Goal: Task Accomplishment & Management: Use online tool/utility

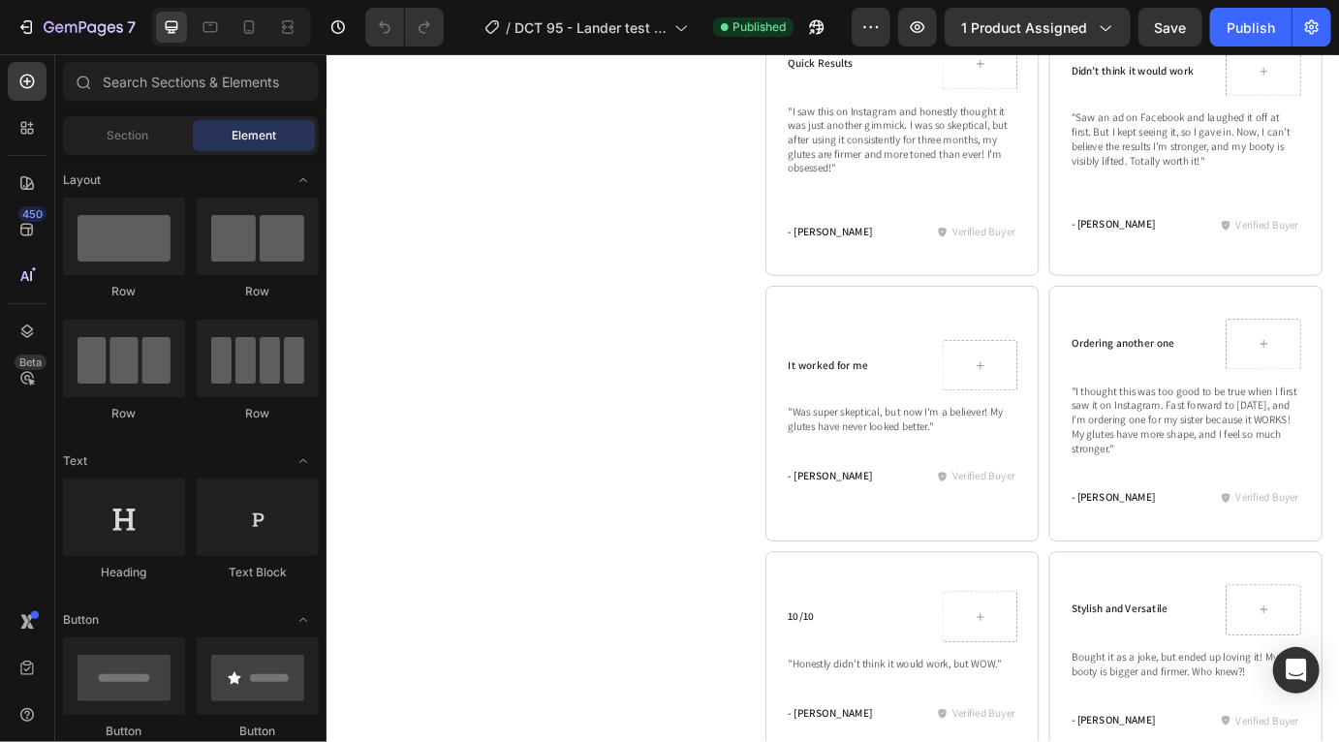
scroll to position [2604, 0]
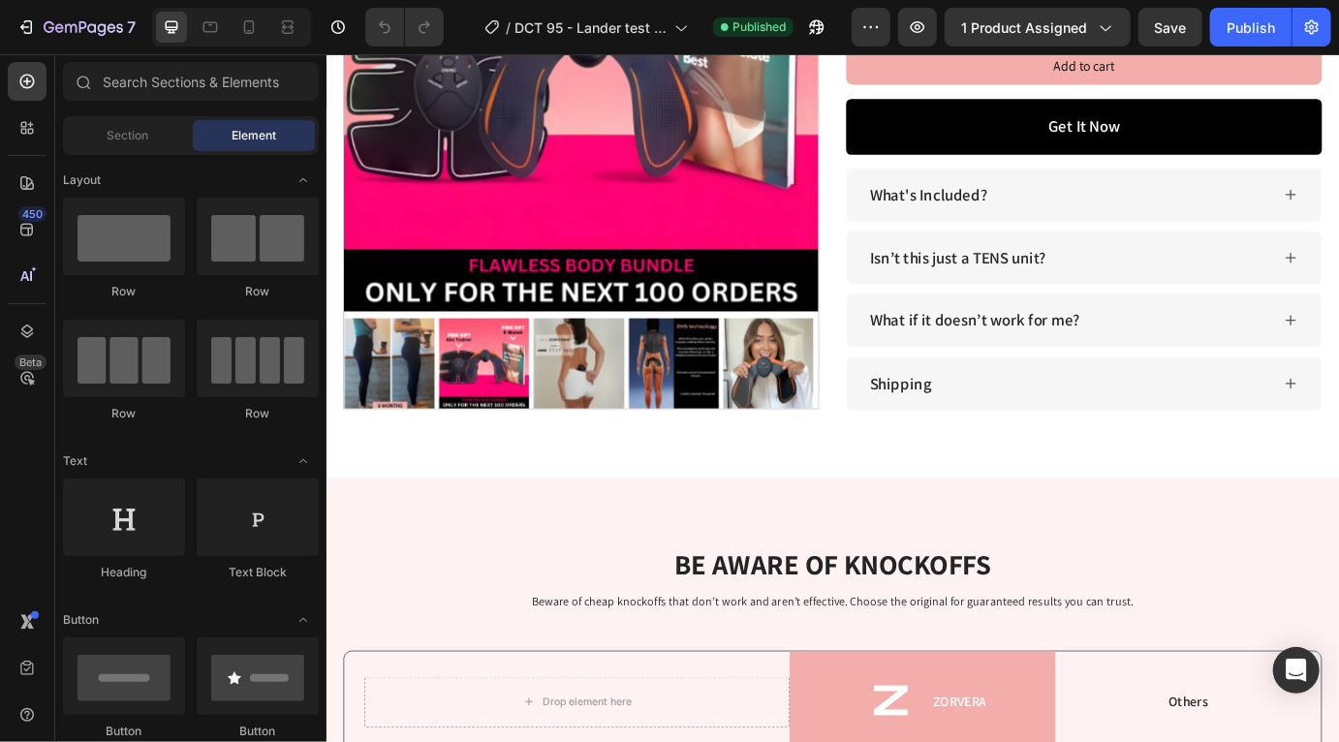
click at [1338, 365] on div at bounding box center [832, 398] width 1012 height 688
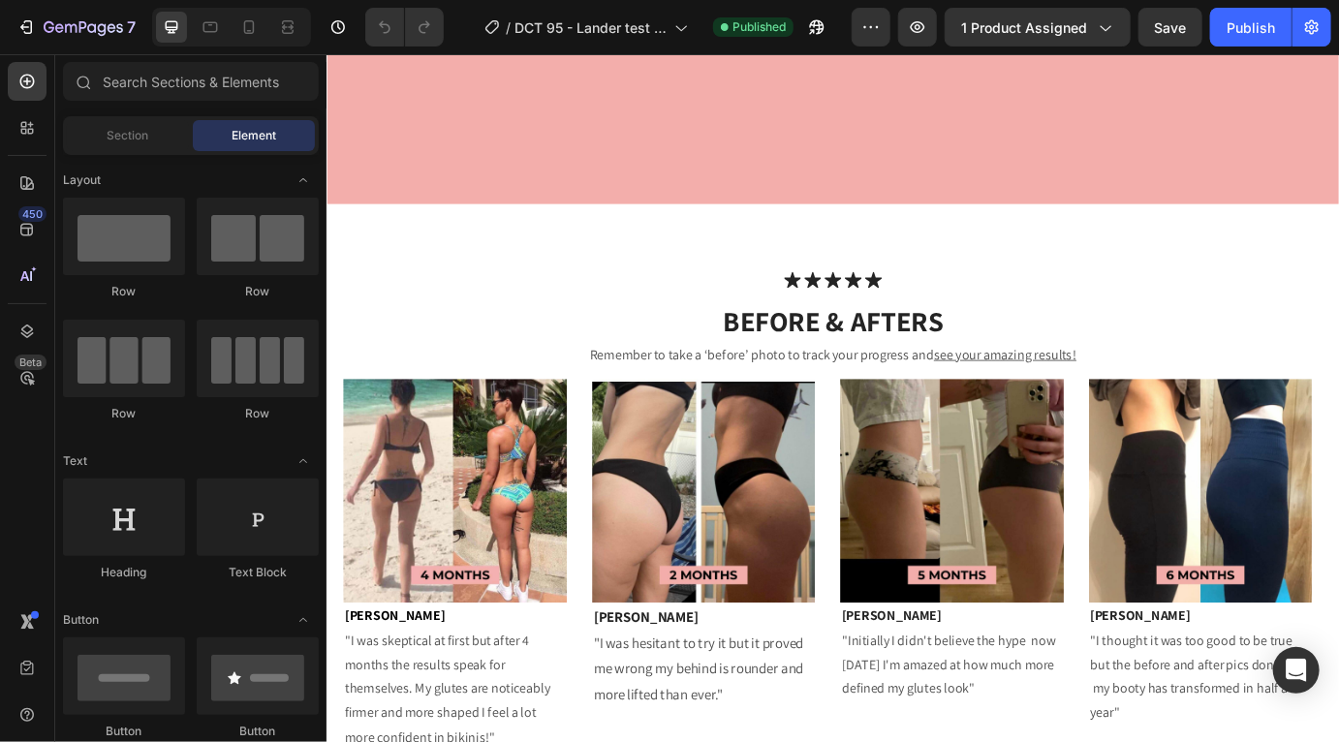
scroll to position [499, 0]
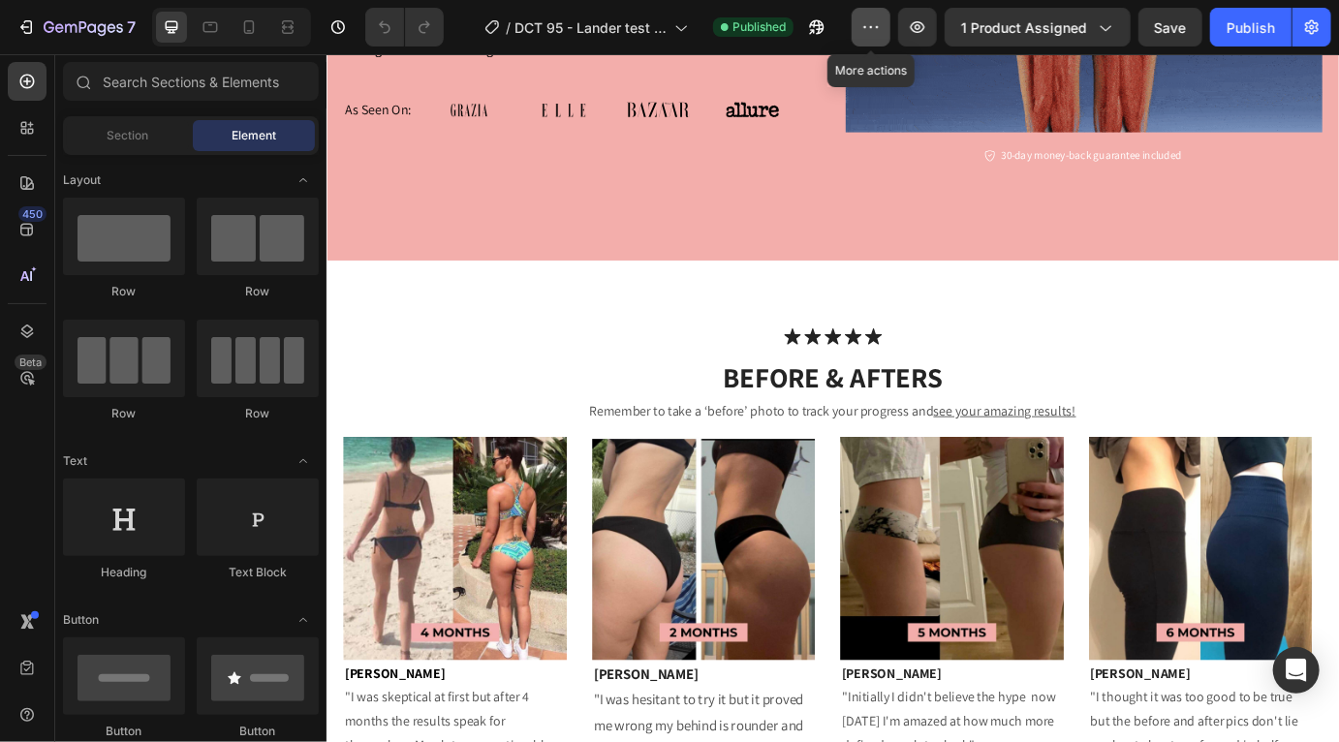
click at [868, 32] on icon "button" at bounding box center [870, 26] width 19 height 19
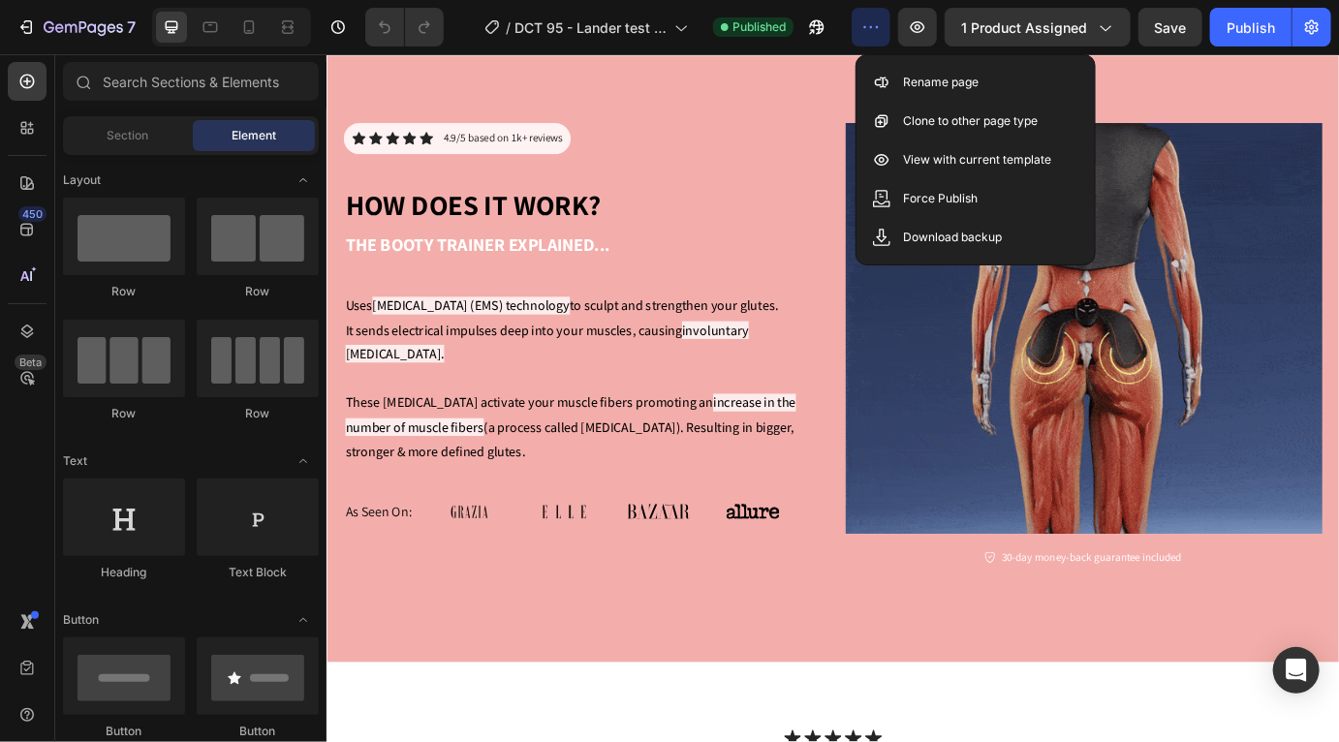
scroll to position [0, 0]
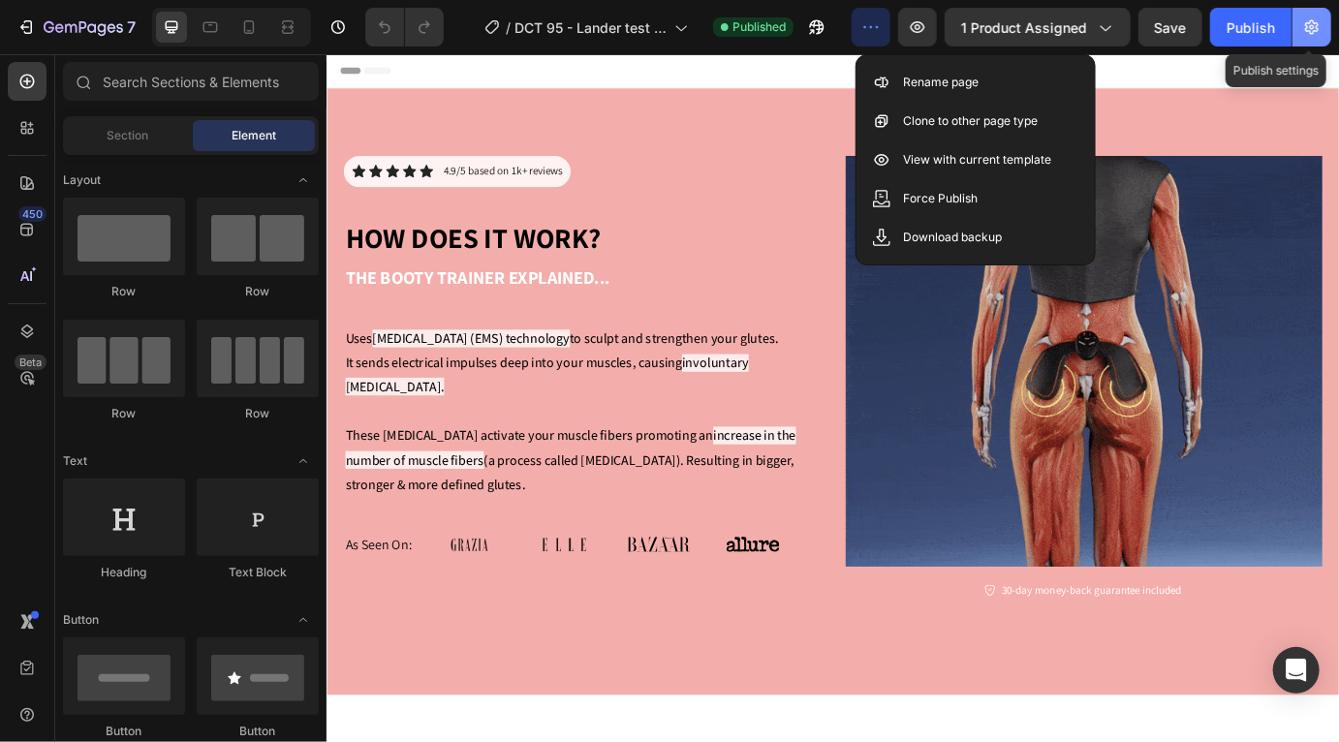
click at [1325, 40] on button "button" at bounding box center [1311, 27] width 39 height 39
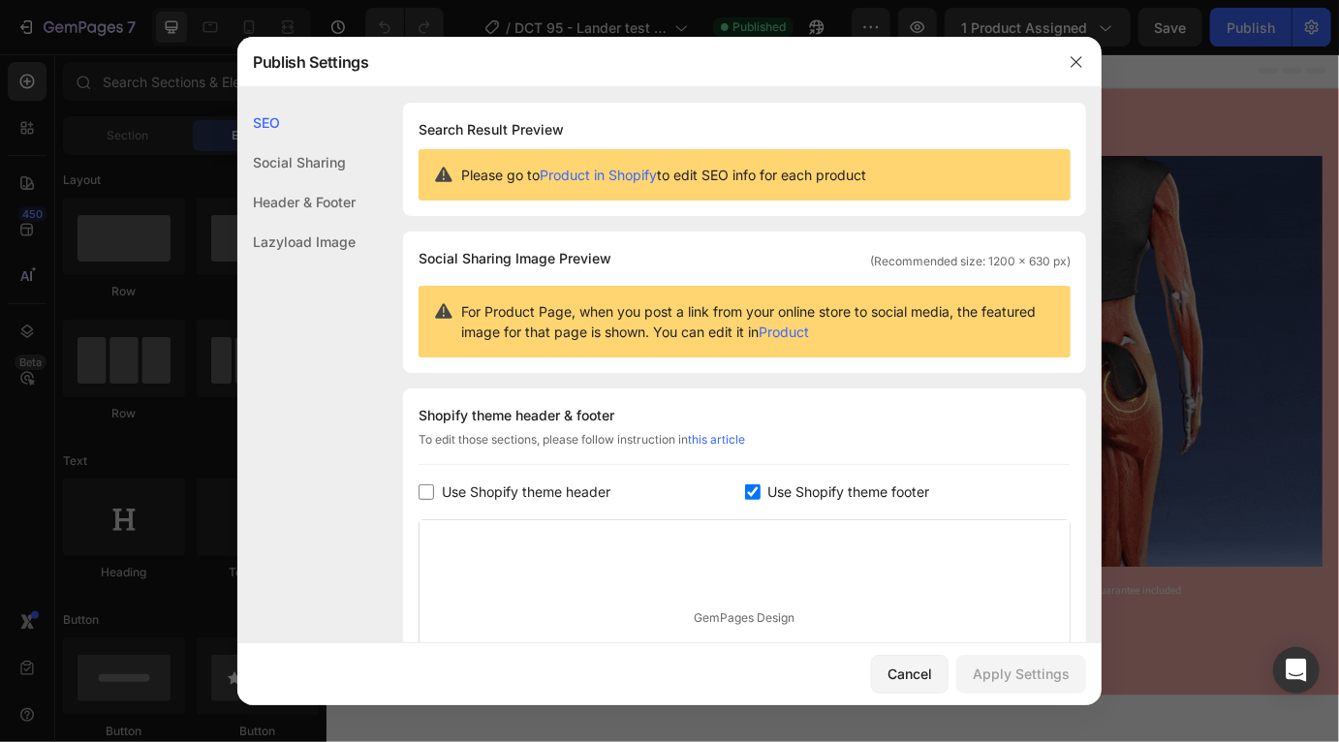
drag, startPoint x: 1243, startPoint y: 90, endPoint x: 1010, endPoint y: 40, distance: 237.9
click at [1243, 90] on div at bounding box center [669, 371] width 1339 height 742
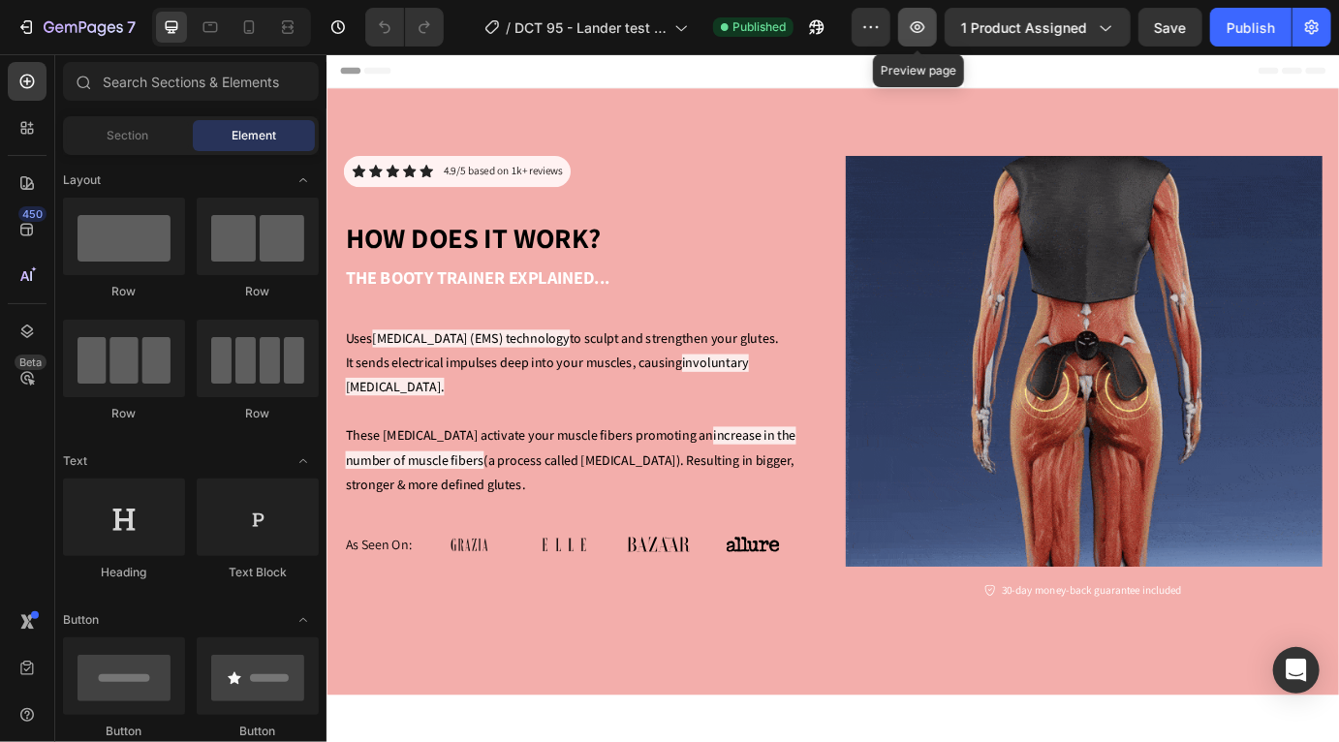
click at [907, 21] on button "button" at bounding box center [917, 27] width 39 height 39
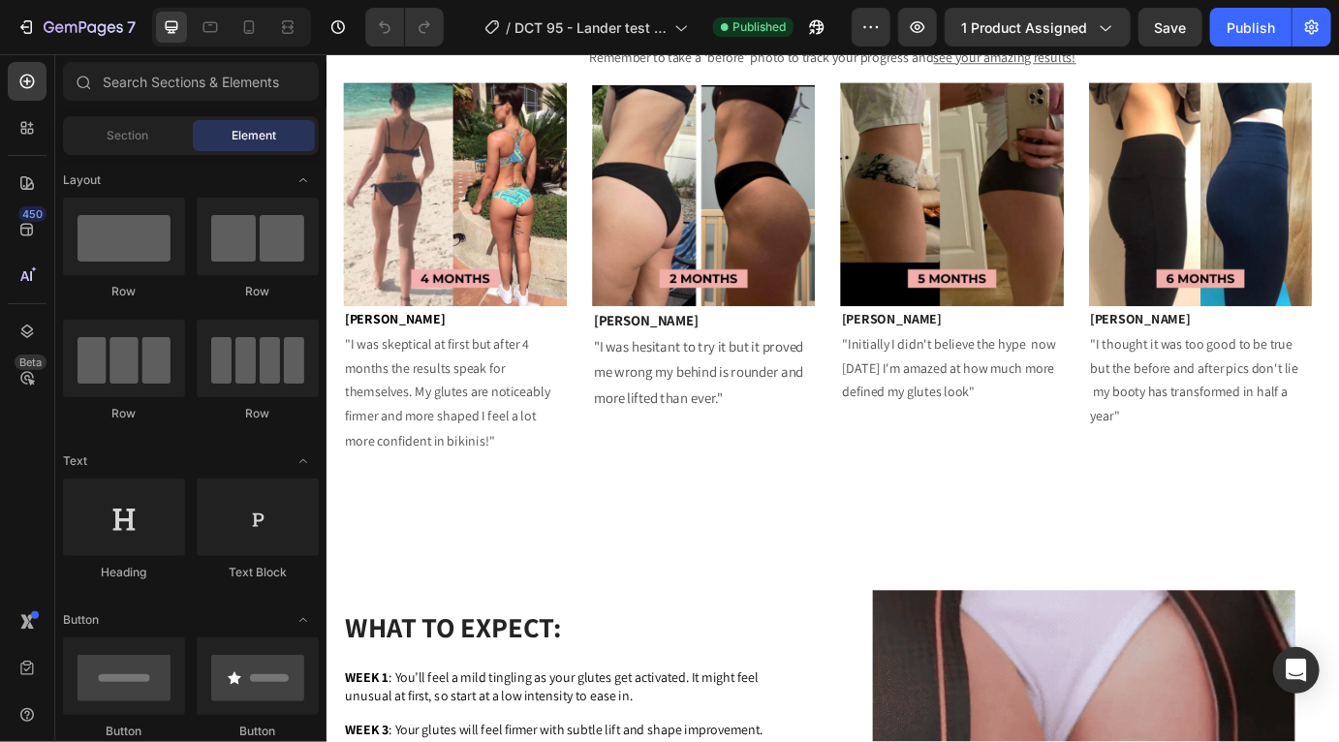
scroll to position [896, 0]
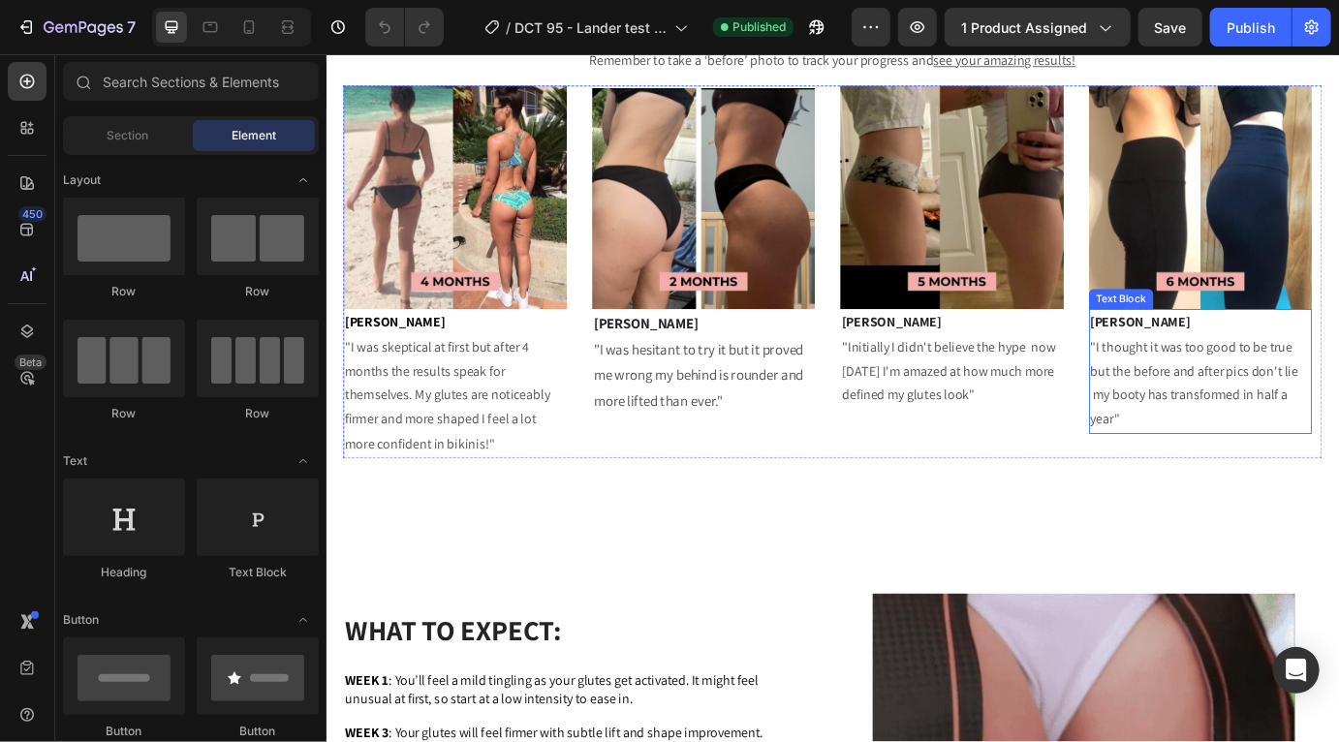
drag, startPoint x: 1288, startPoint y: 367, endPoint x: 1155, endPoint y: 367, distance: 133.7
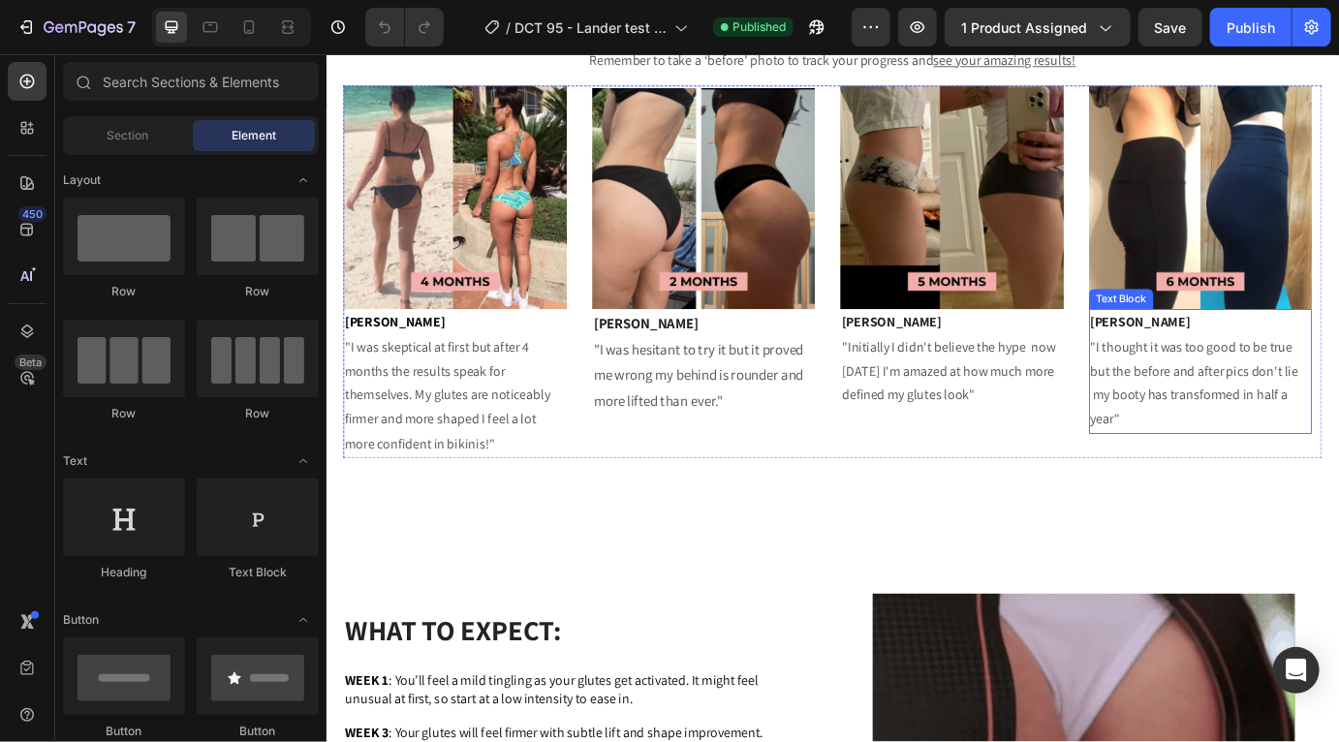
click at [1155, 367] on div "Image Sarah "I was skeptical at first but after 4 months the results speak for …" at bounding box center [907, 304] width 1124 height 427
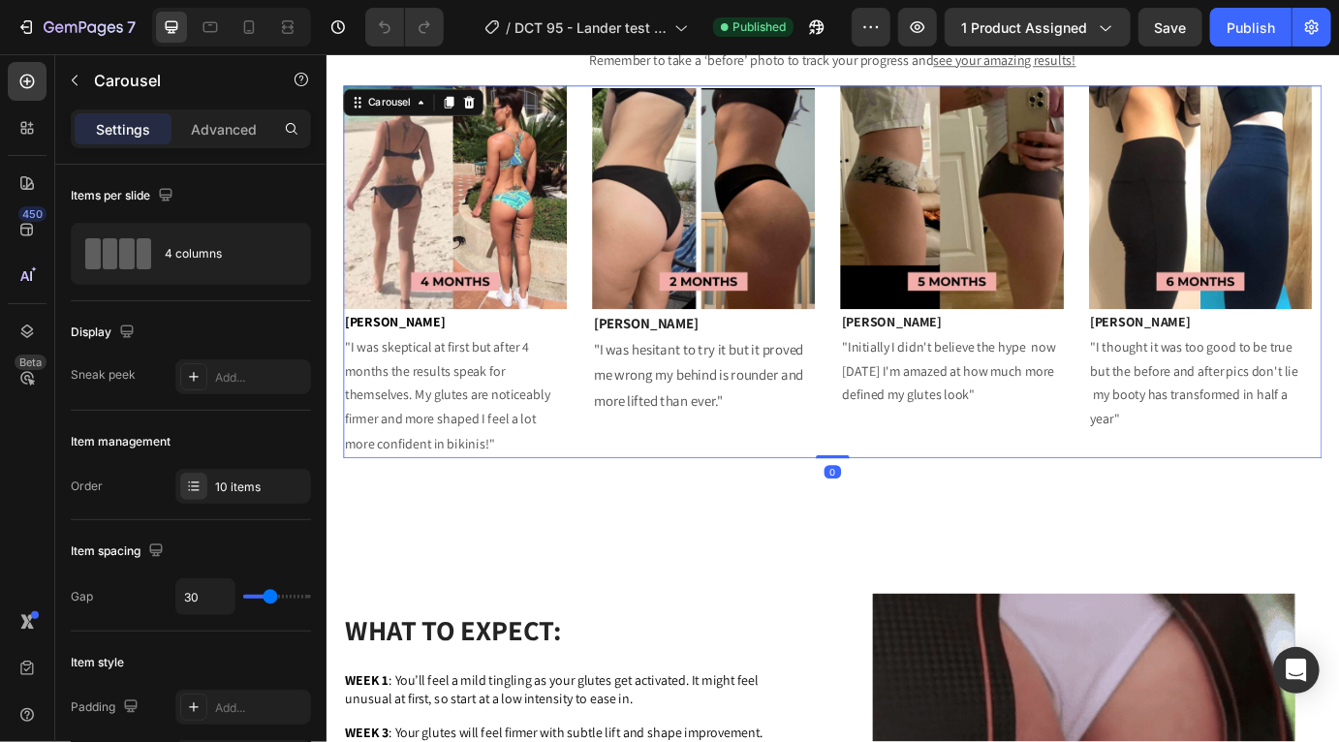
click at [1154, 518] on div "Image Tanya "Initially I didn't believe the hype now 5 months later I'm amazed …" at bounding box center [1043, 304] width 257 height 427
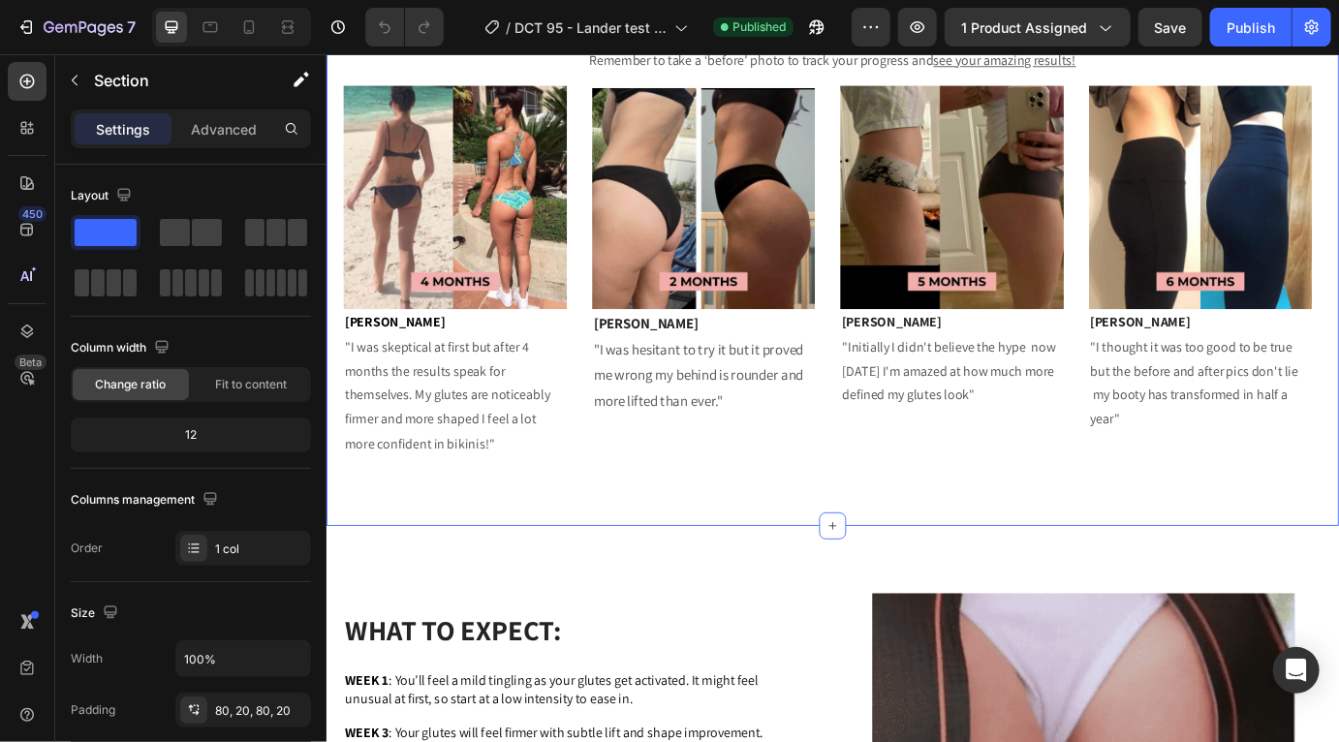
click at [1200, 597] on div "Icon Icon Icon Icon Icon Icon List BEFORE & AFTERS Heading Remember to take a ‘…" at bounding box center [906, 243] width 1162 height 707
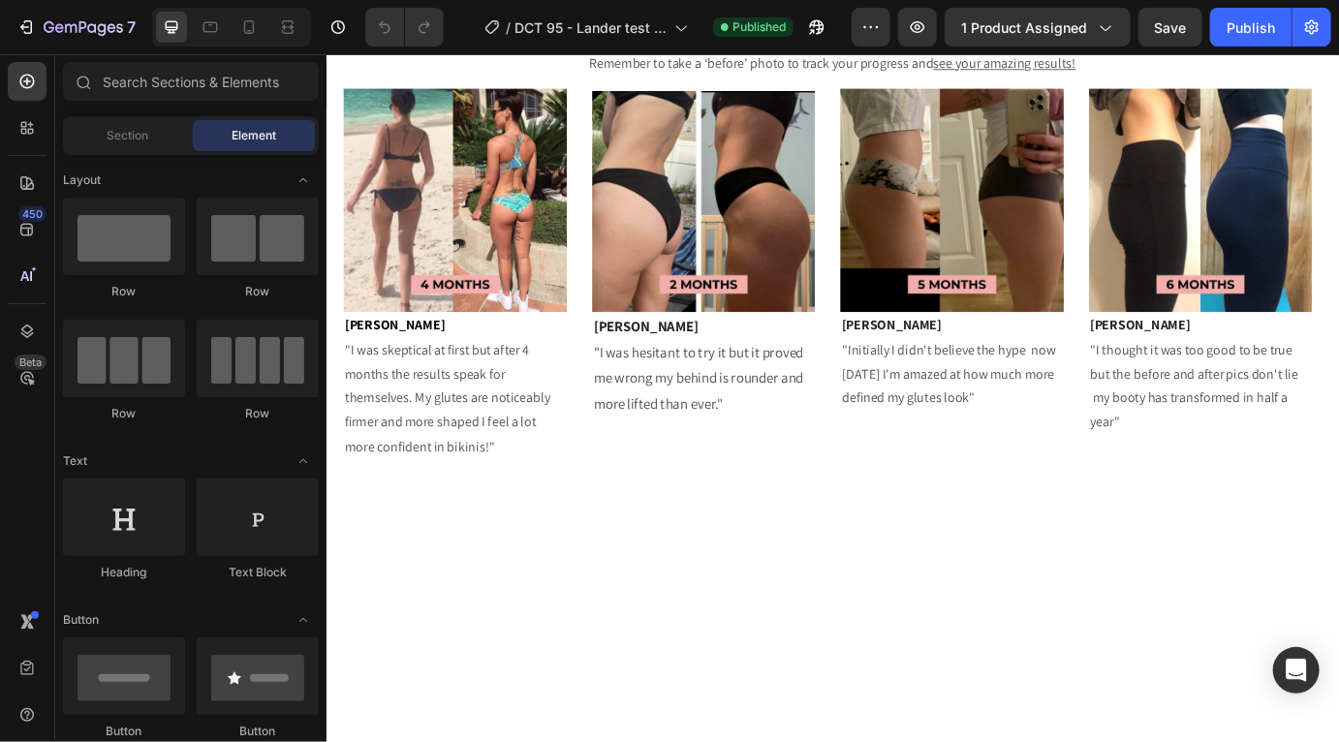
scroll to position [0, 0]
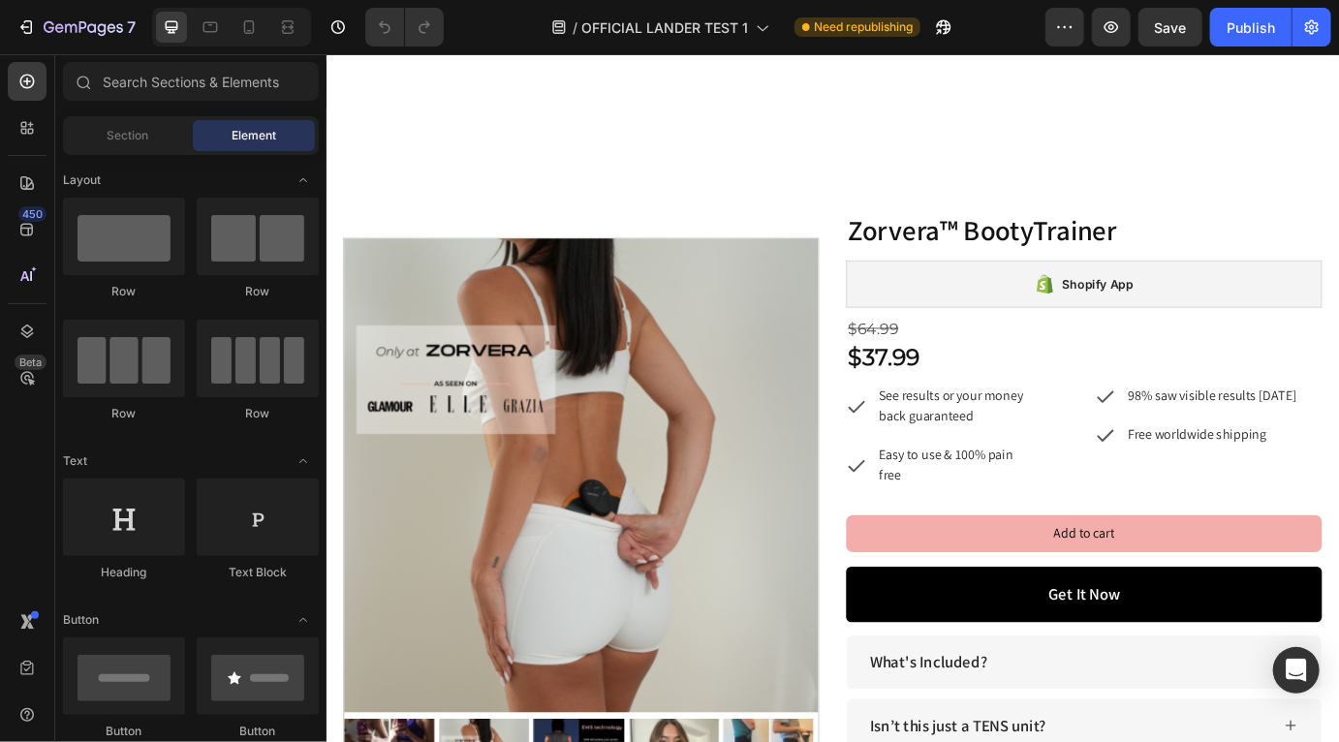
scroll to position [1680, 0]
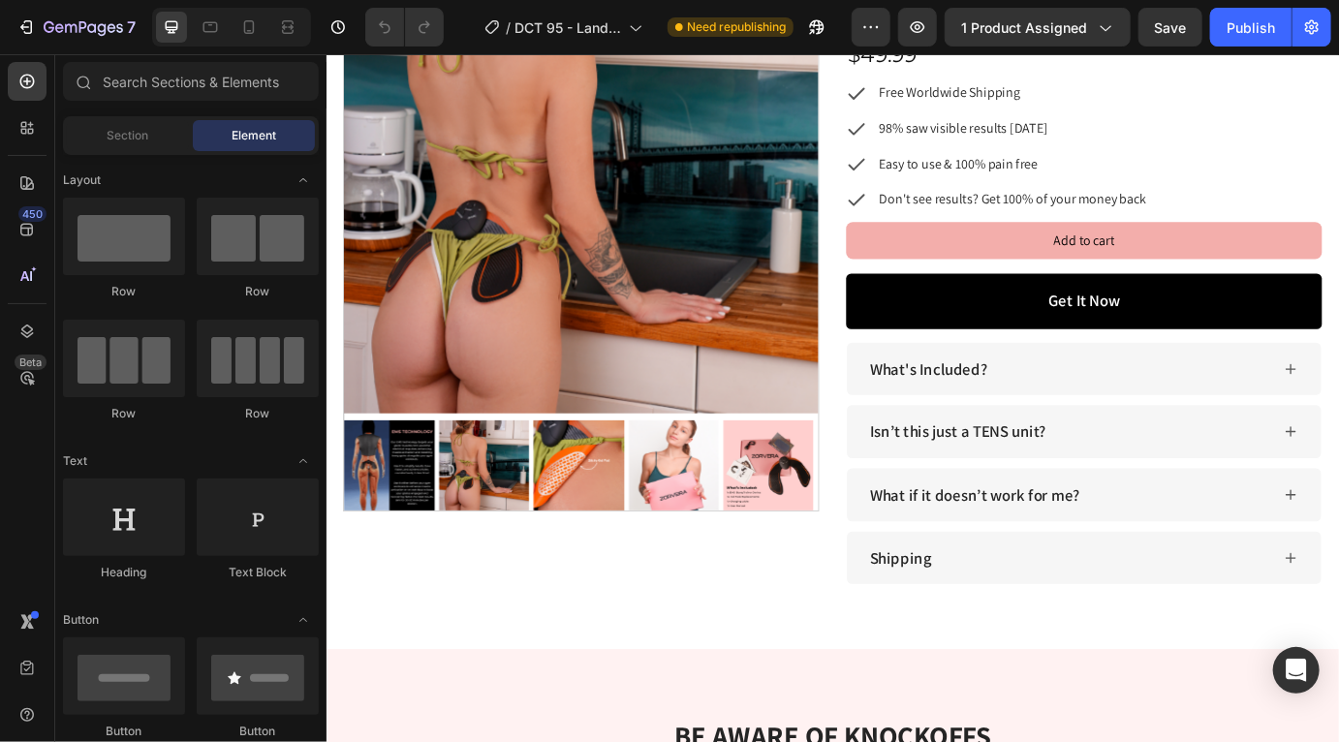
scroll to position [2330, 0]
